Goal: Task Accomplishment & Management: Complete application form

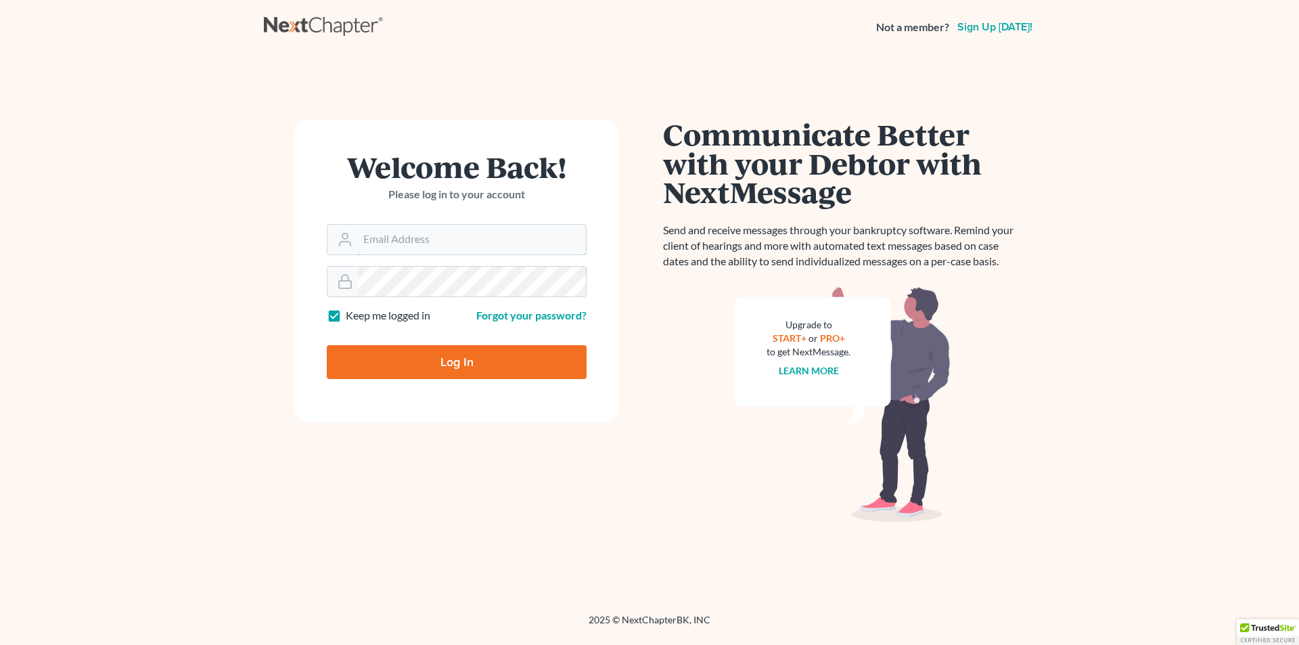
type input "[PERSON_NAME][EMAIL_ADDRESS][DOMAIN_NAME]"
click at [444, 367] on input "Log In" at bounding box center [457, 362] width 260 height 34
type input "Thinking..."
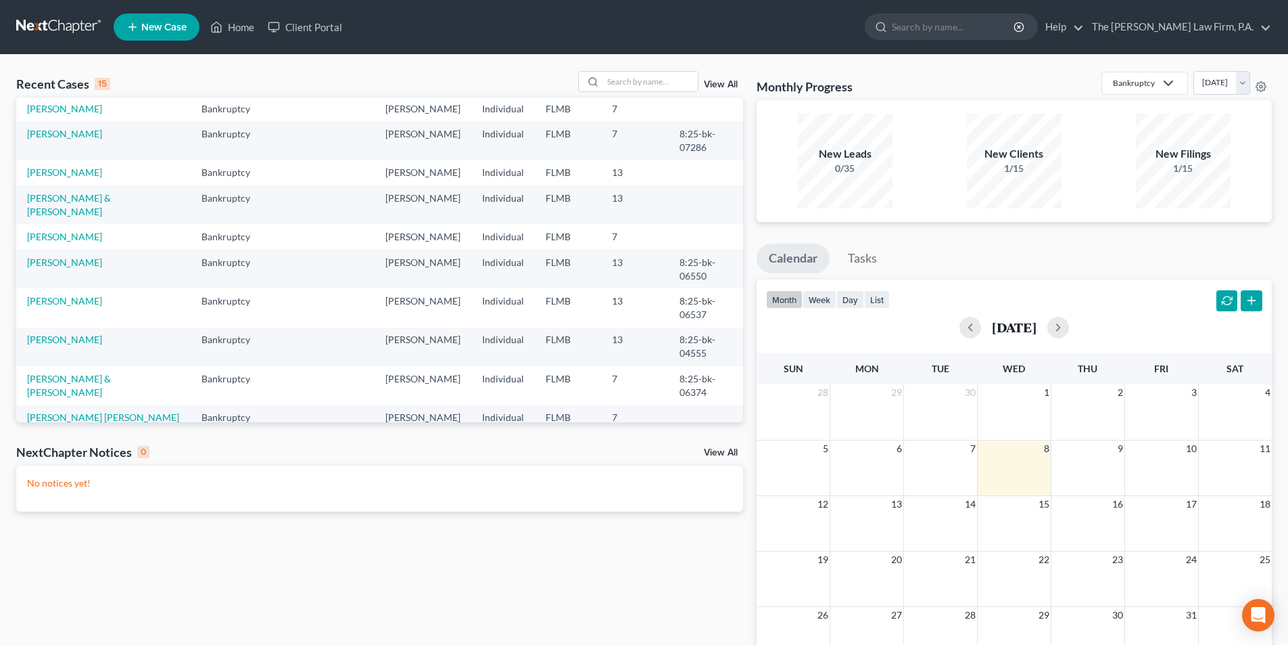
scroll to position [135, 0]
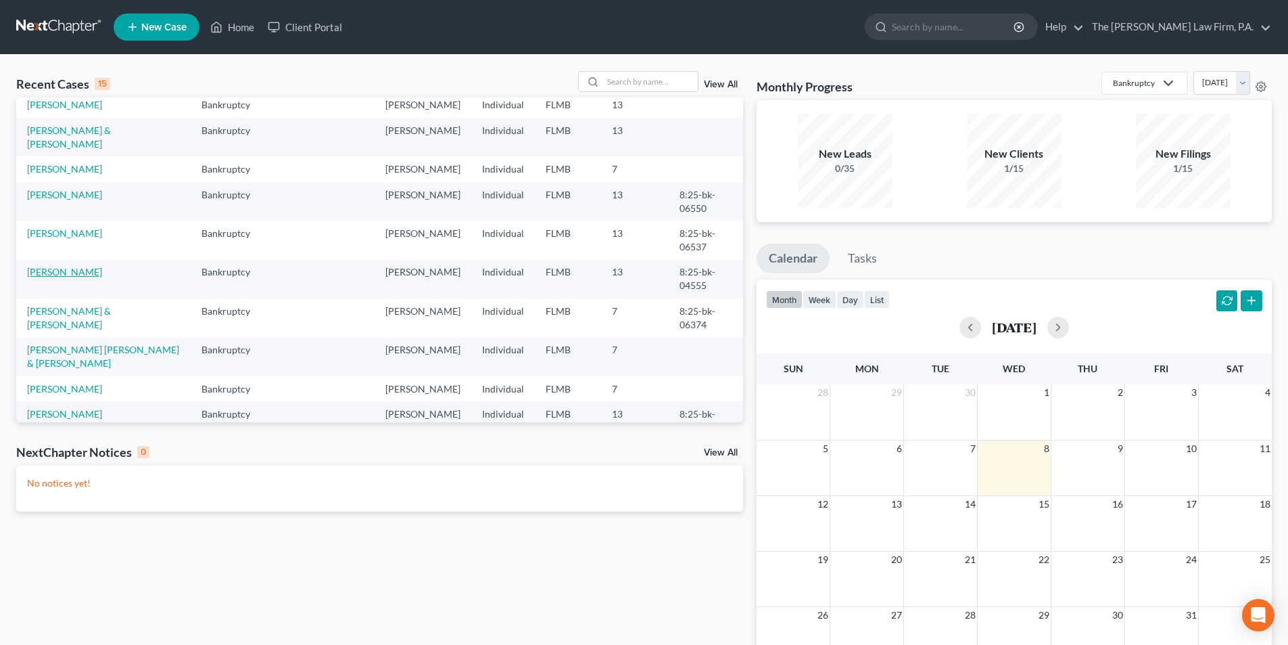
click at [72, 277] on link "[PERSON_NAME]" at bounding box center [64, 271] width 75 height 11
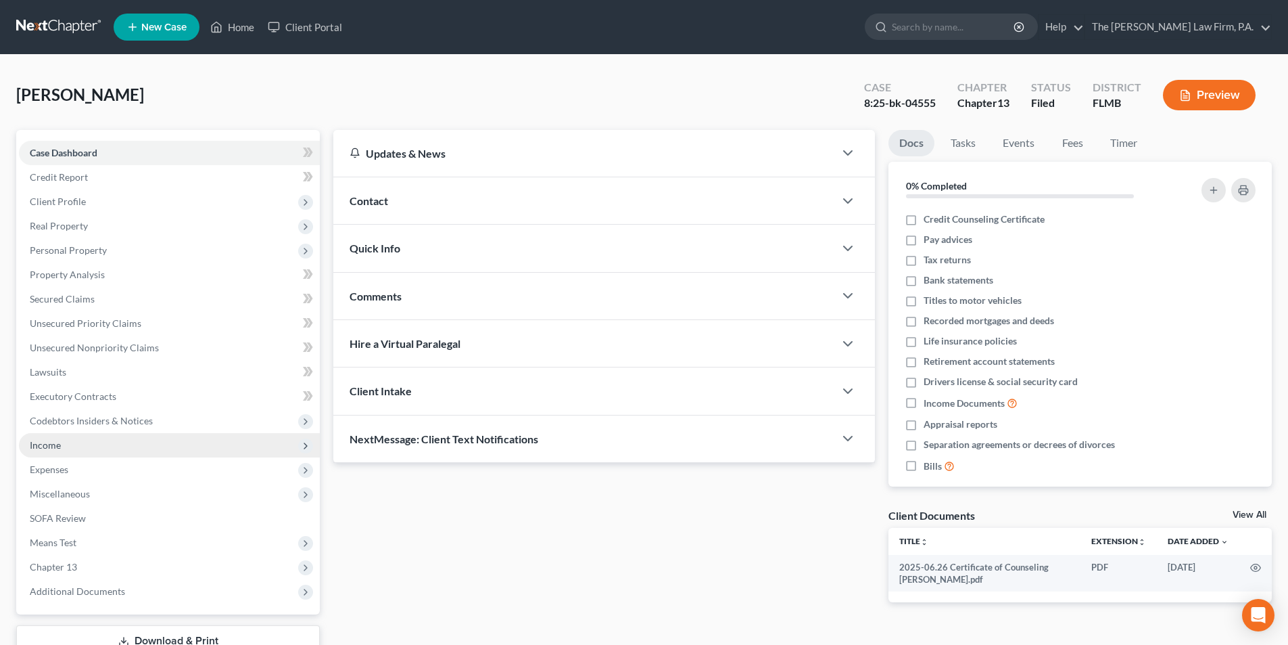
click at [49, 447] on span "Income" at bounding box center [45, 444] width 31 height 11
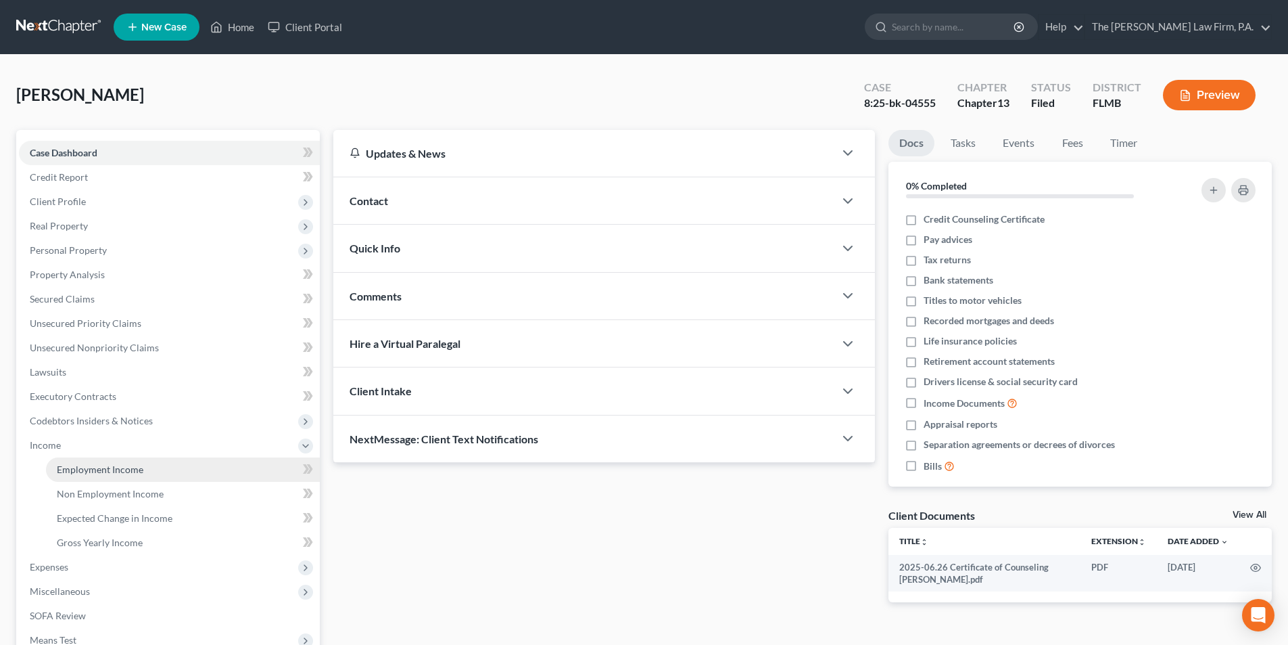
click at [118, 474] on span "Employment Income" at bounding box center [100, 468] width 87 height 11
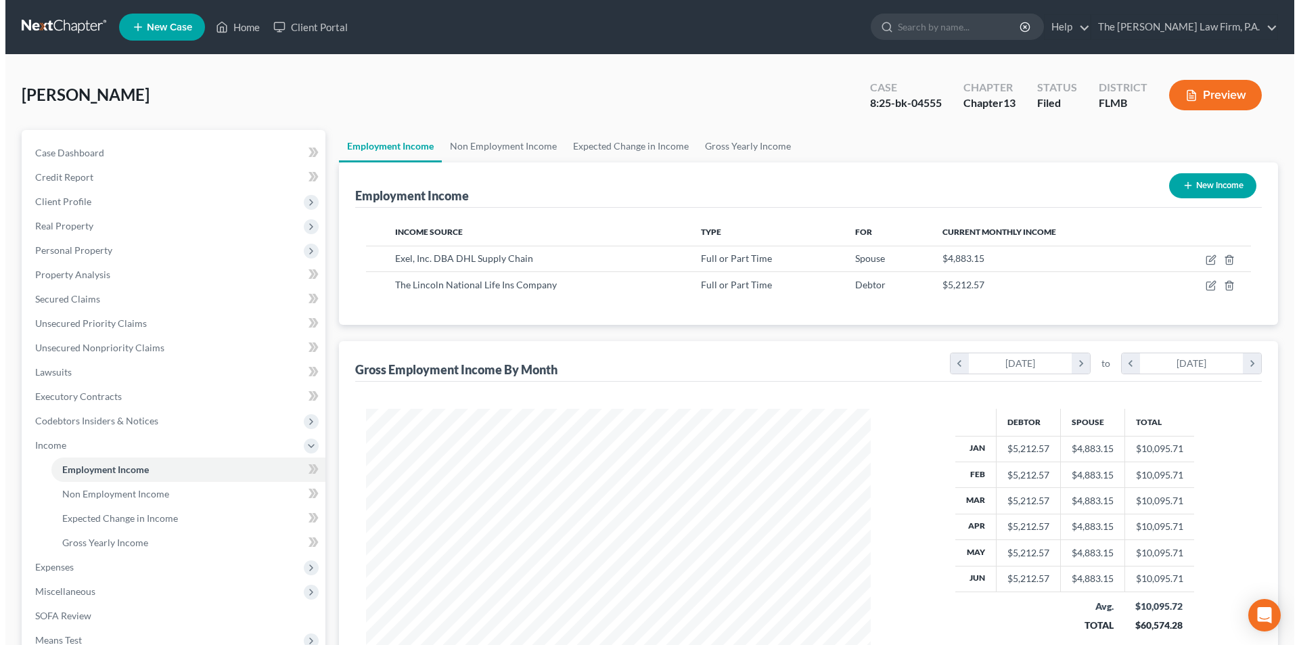
scroll to position [252, 532]
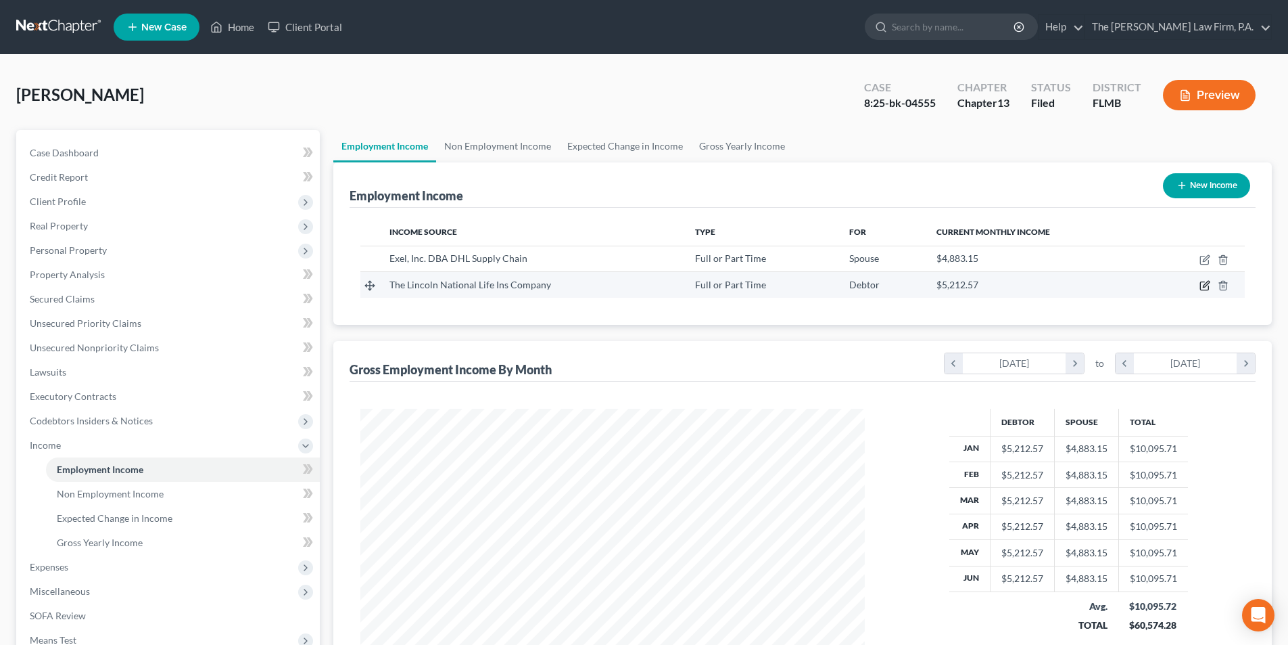
click at [1202, 285] on icon "button" at bounding box center [1205, 285] width 11 height 11
select select "0"
select select "28"
select select "2"
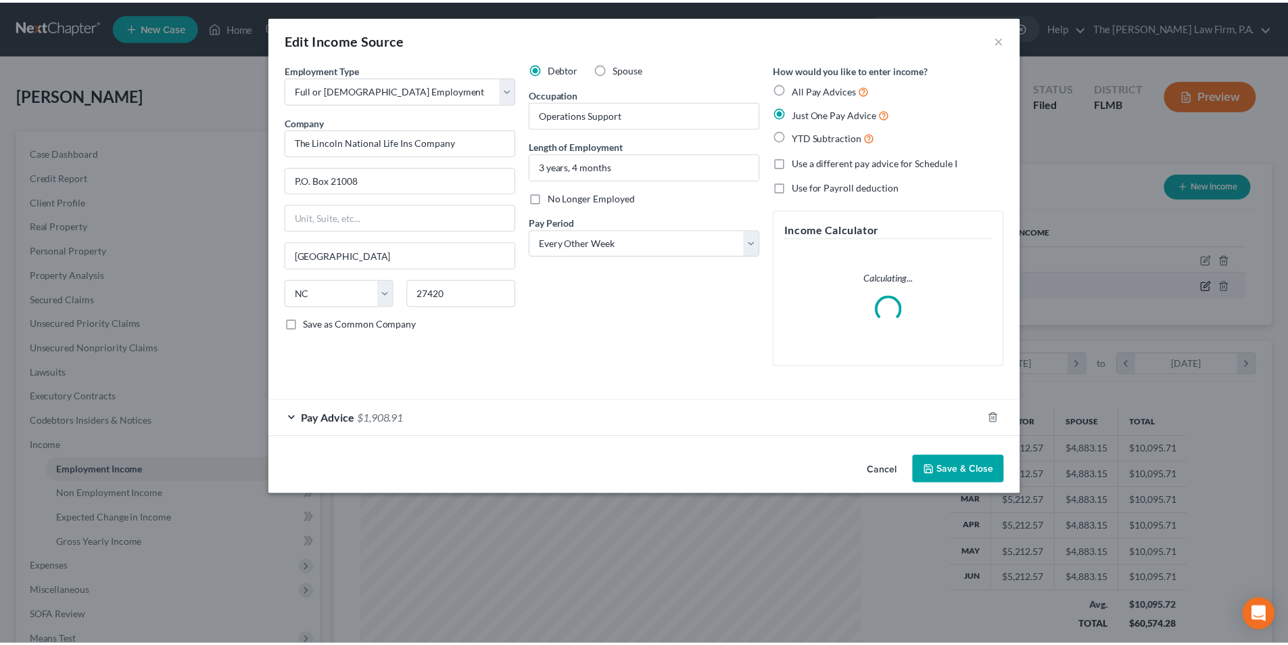
scroll to position [254, 536]
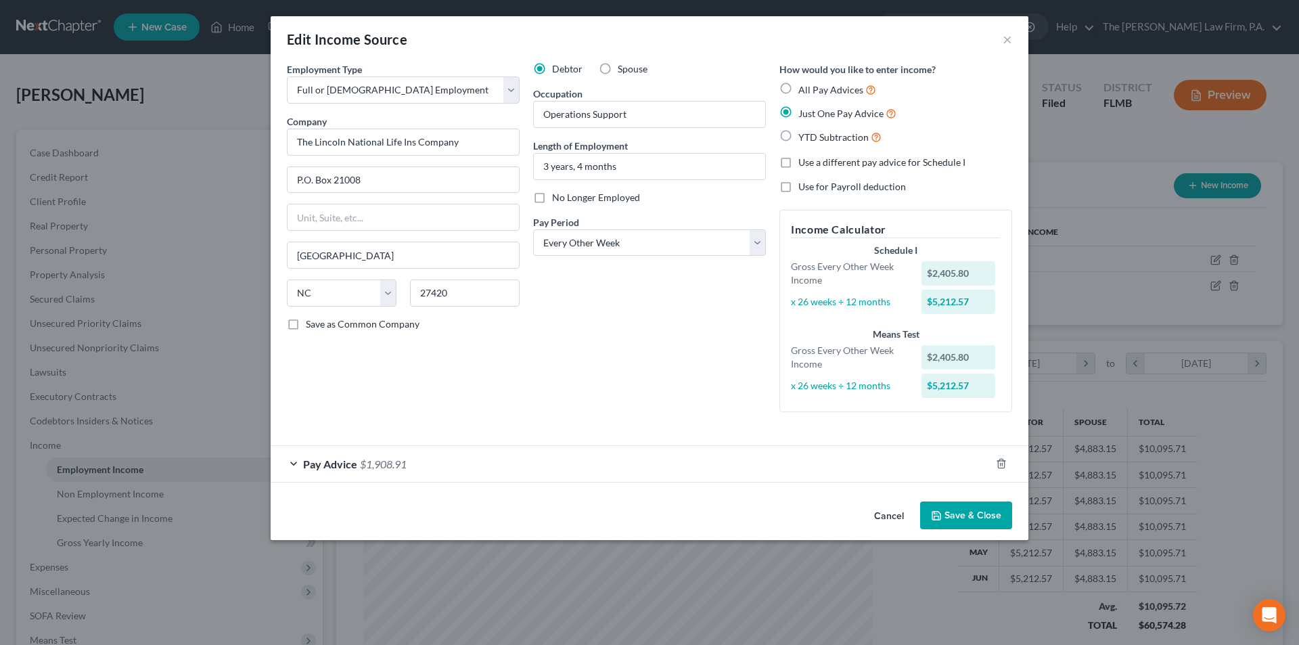
click at [895, 515] on button "Cancel" at bounding box center [888, 516] width 51 height 27
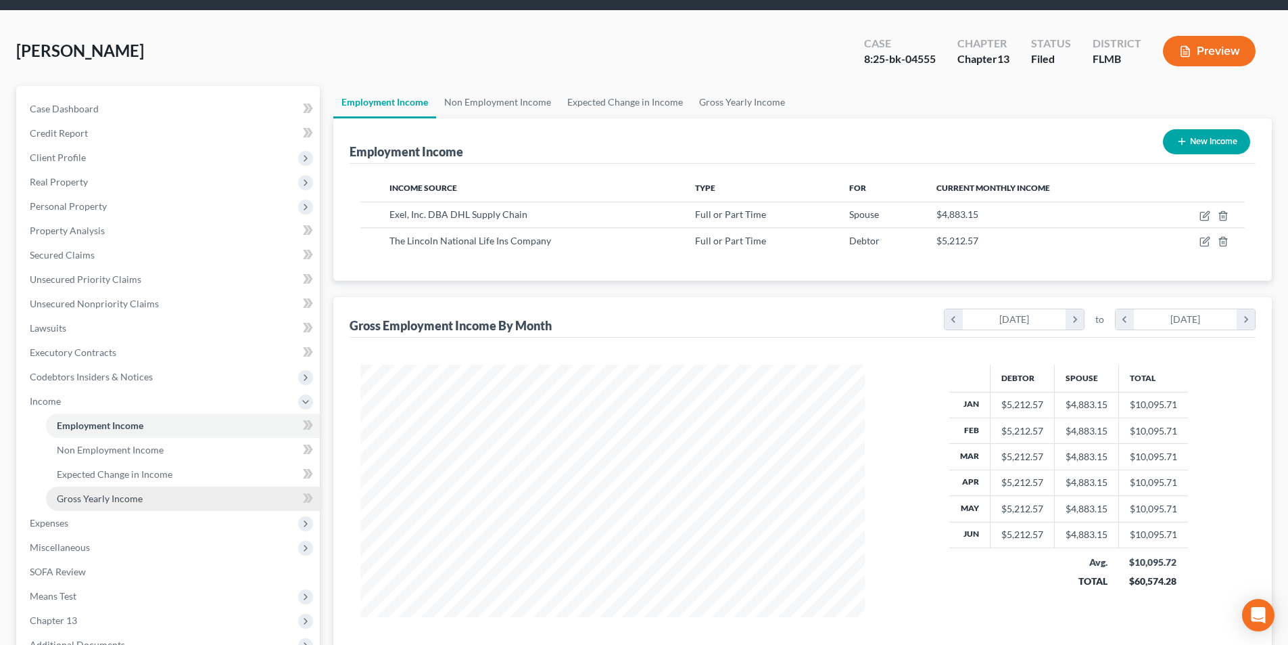
scroll to position [68, 0]
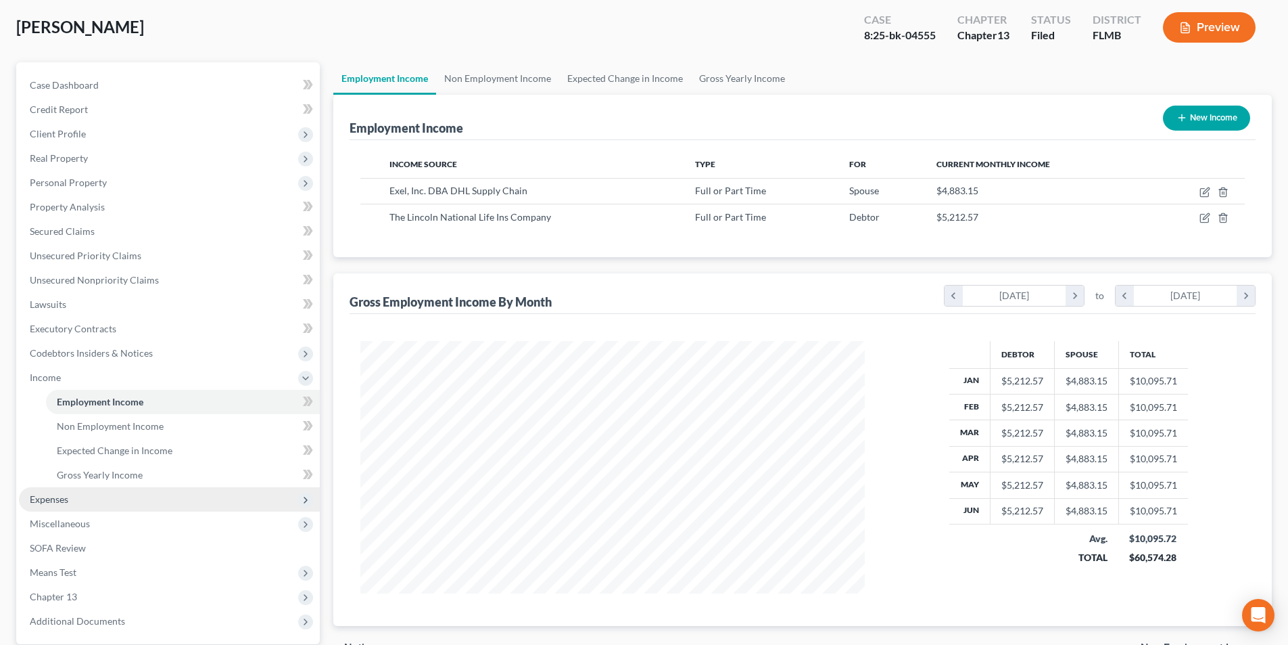
click at [62, 500] on span "Expenses" at bounding box center [49, 498] width 39 height 11
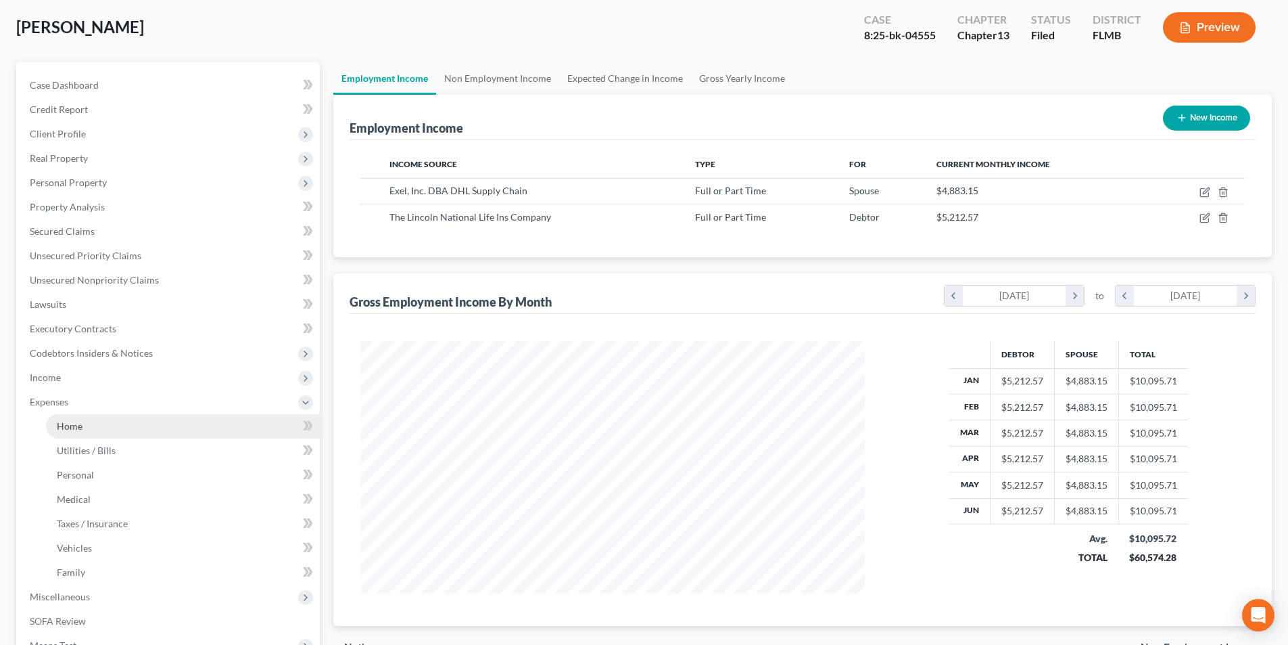
click at [77, 421] on span "Home" at bounding box center [70, 425] width 26 height 11
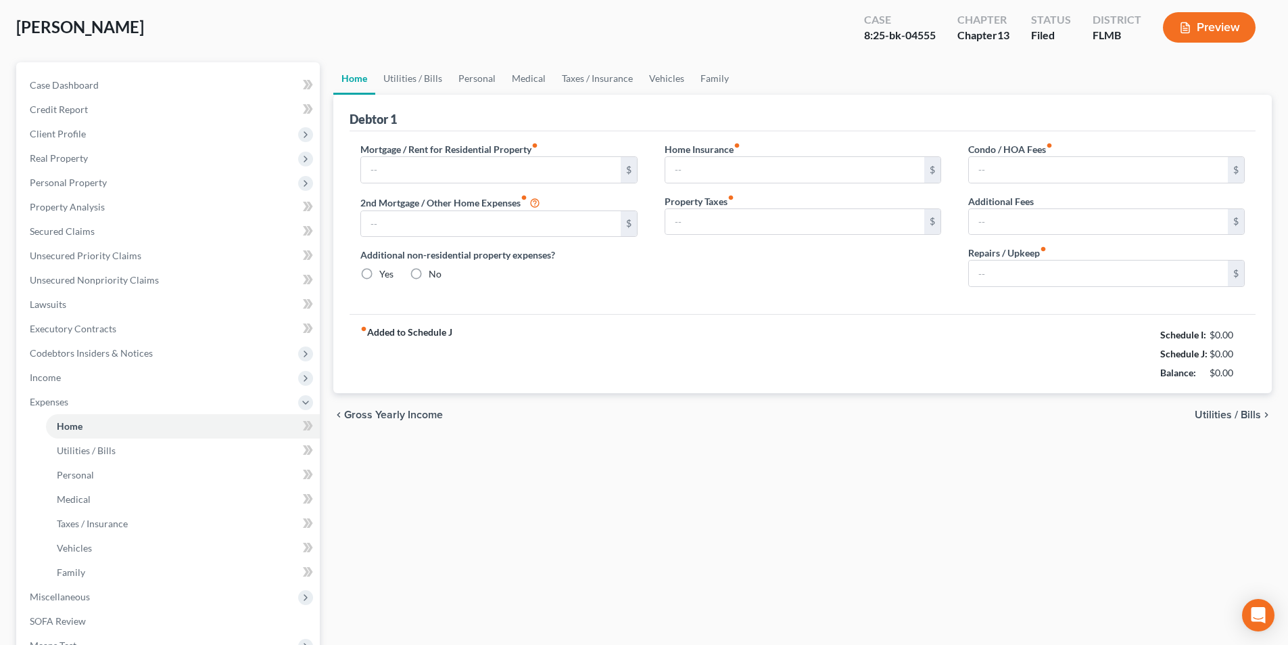
scroll to position [9, 0]
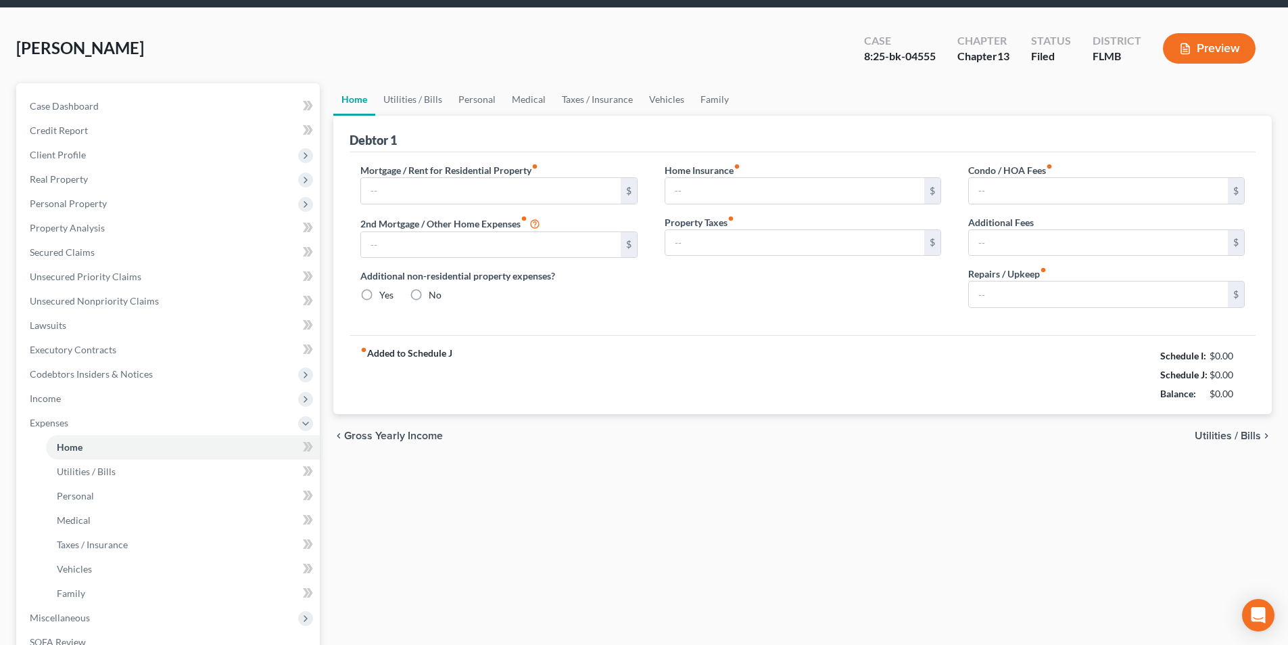
type input "1,049.00"
type input "0.00"
radio input "true"
type input "0.00"
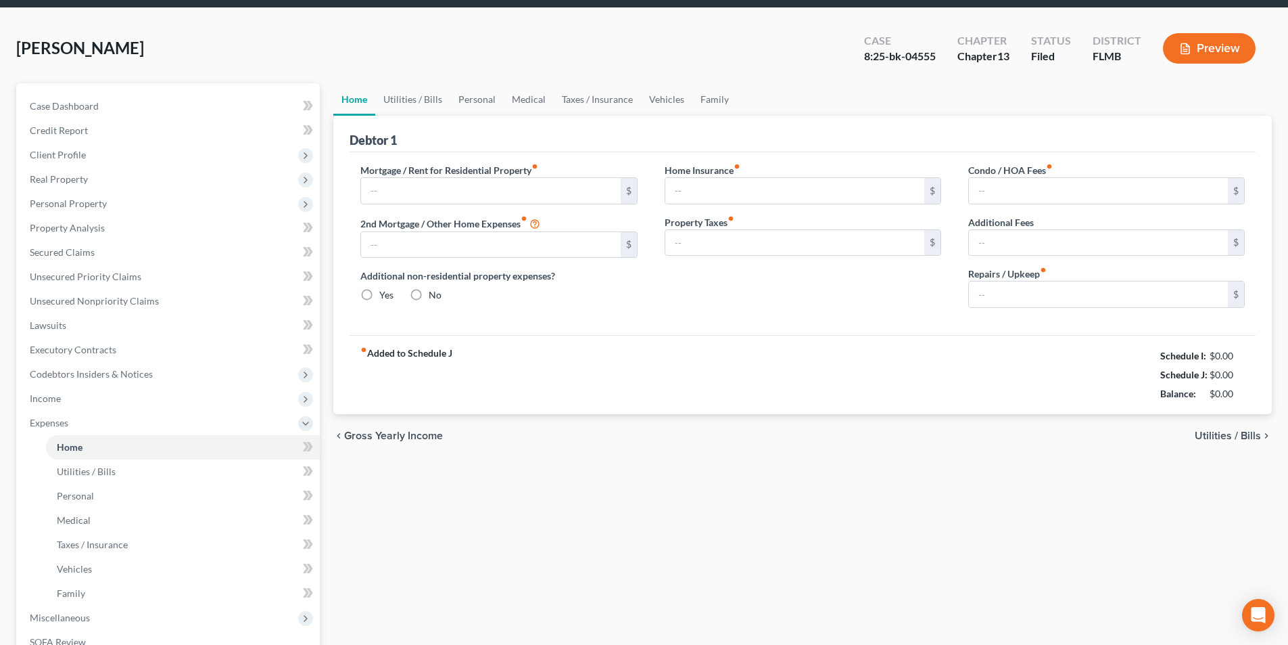
type input "0.00"
type input "179.00"
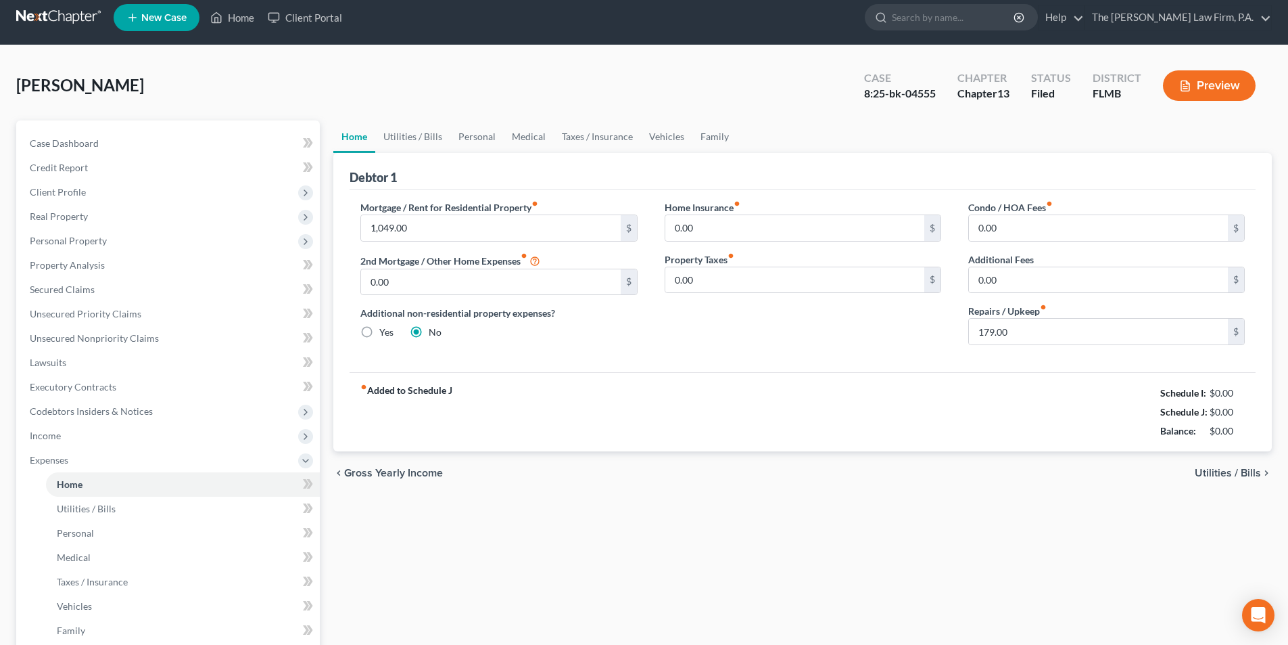
scroll to position [0, 0]
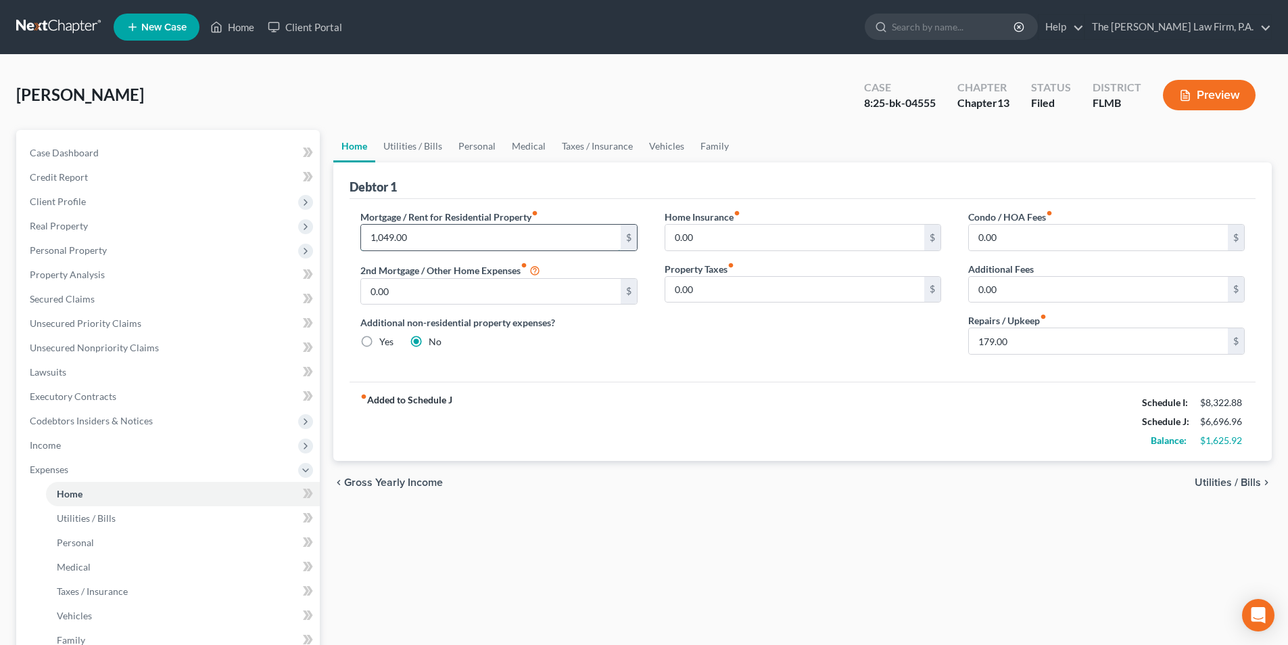
drag, startPoint x: 446, startPoint y: 237, endPoint x: 430, endPoint y: 227, distance: 19.5
click at [535, 366] on div "Mortgage / Rent for Residential Property fiber_manual_record $ 2nd Mortgage / O…" at bounding box center [803, 290] width 906 height 183
click at [615, 408] on div "fiber_manual_record Added to Schedule J Schedule I: $8,322.88 Schedule J: $5,64…" at bounding box center [803, 420] width 906 height 79
click at [724, 154] on link "Family" at bounding box center [715, 146] width 45 height 32
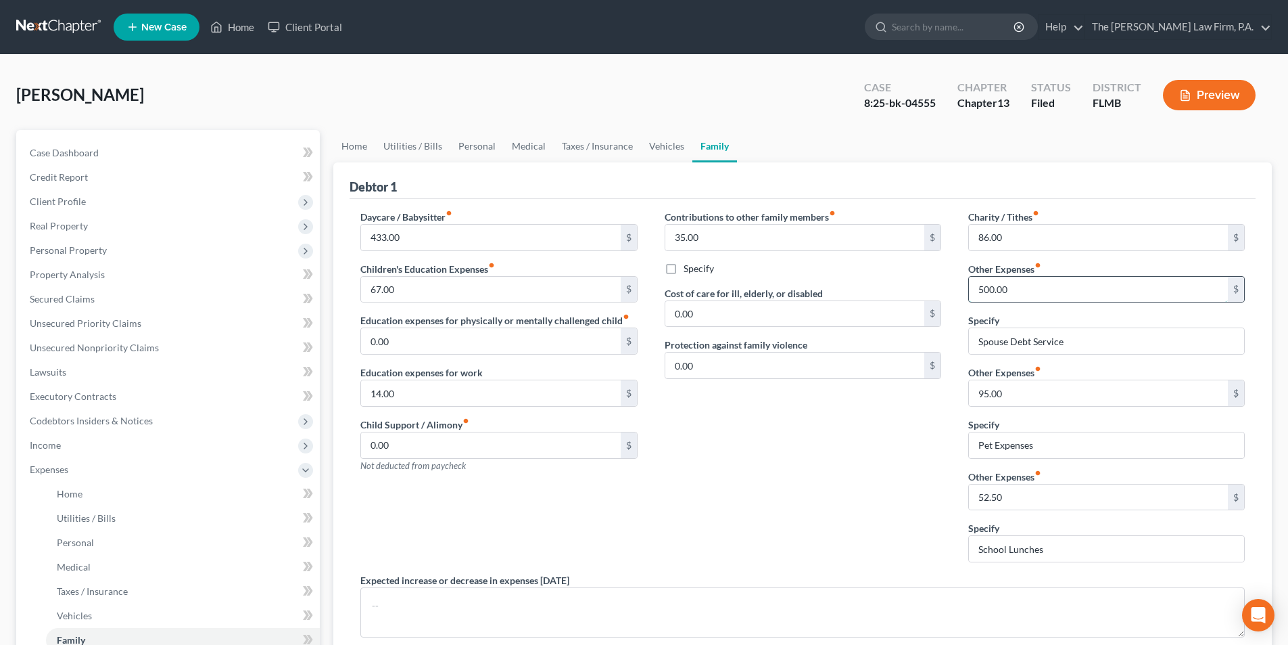
drag, startPoint x: 1011, startPoint y: 289, endPoint x: 1016, endPoint y: 282, distance: 8.3
type input "282.00"
click at [844, 459] on div "Contributions to other family members fiber_manual_record 35.00 $ Specify Cost …" at bounding box center [803, 391] width 304 height 363
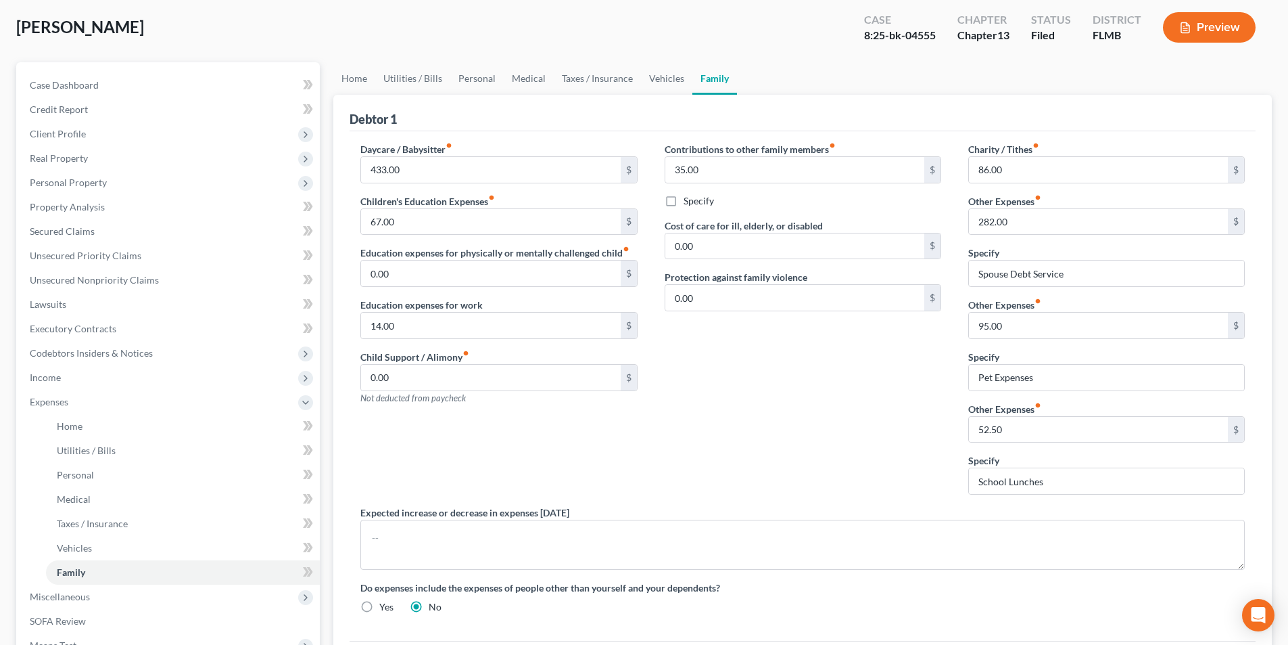
scroll to position [66, 0]
